Goal: Task Accomplishment & Management: Manage account settings

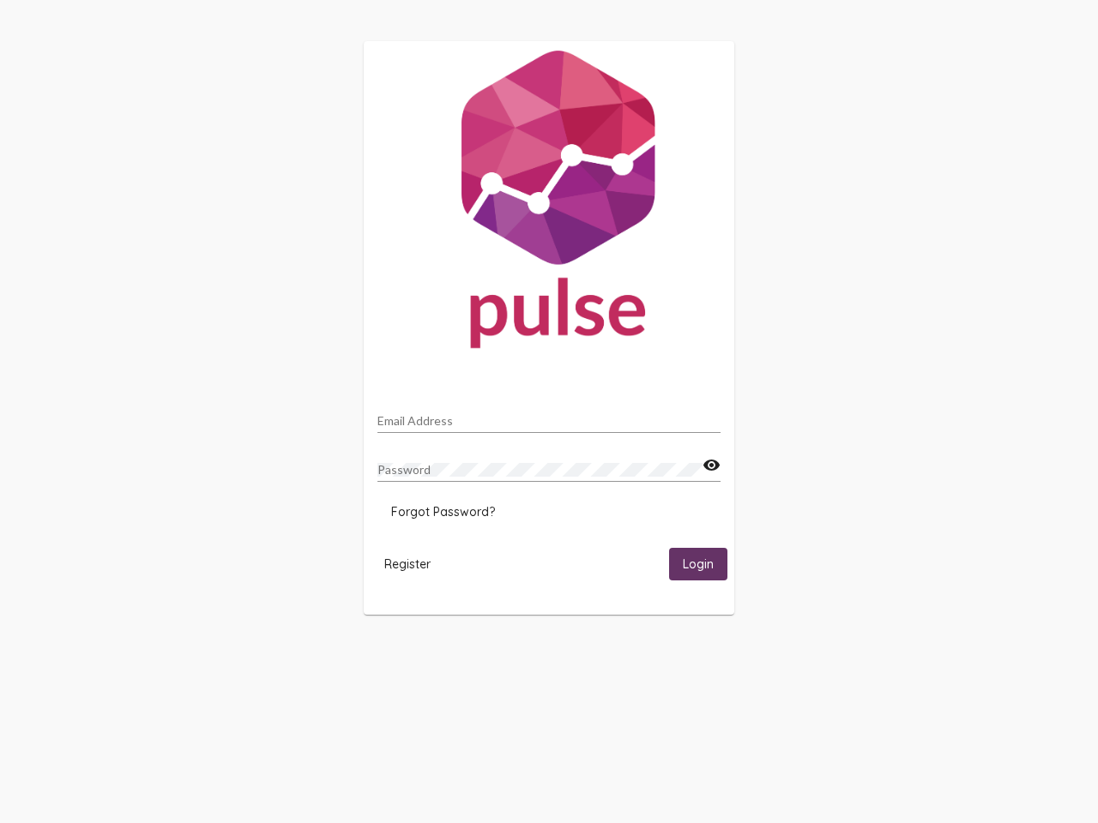
click at [549, 416] on input "Email Address" at bounding box center [548, 421] width 343 height 14
click at [711, 466] on mat-icon "visibility" at bounding box center [711, 465] width 18 height 21
click at [443, 512] on span "Forgot Password?" at bounding box center [443, 511] width 104 height 15
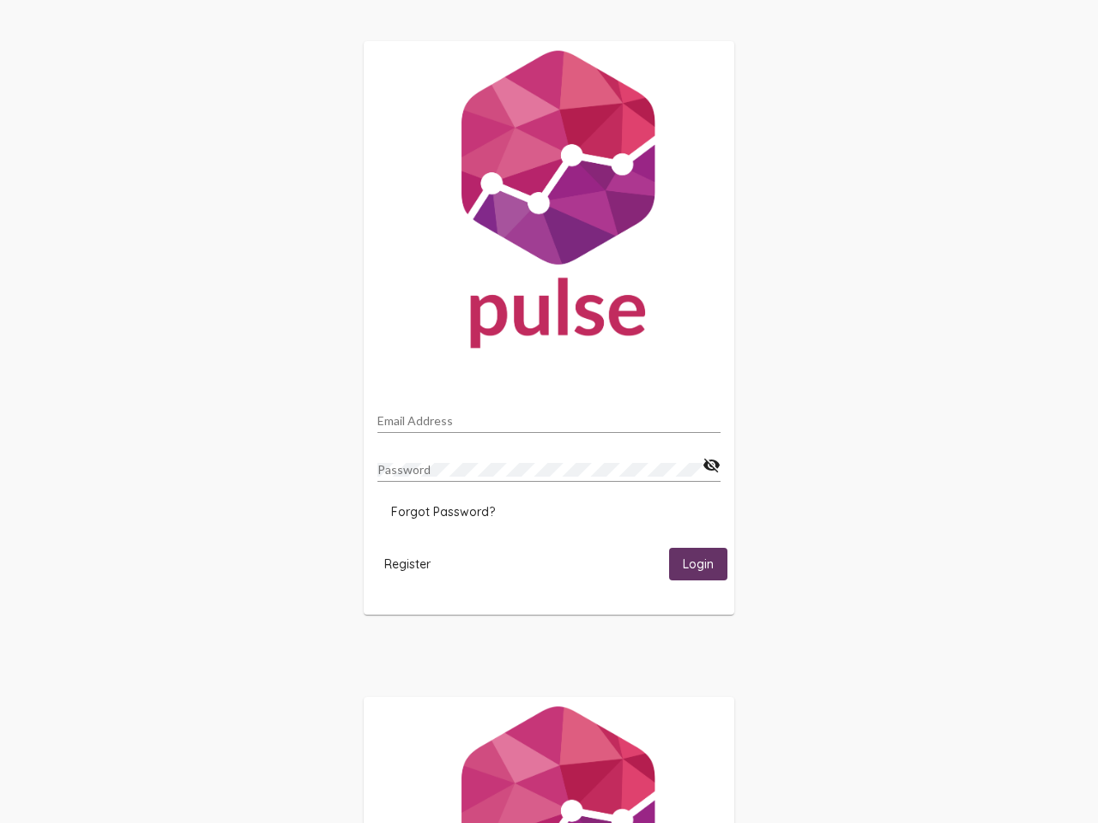
click at [407, 564] on span "Register" at bounding box center [407, 564] width 46 height 15
click at [698, 564] on span "Login" at bounding box center [698, 564] width 31 height 15
